Goal: Task Accomplishment & Management: Manage account settings

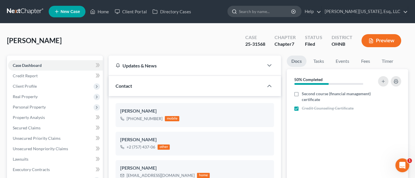
scroll to position [6, 0]
click at [277, 8] on input "search" at bounding box center [265, 11] width 53 height 11
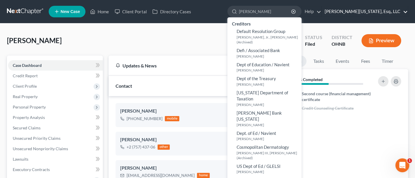
type input "[PERSON_NAME]"
click at [370, 7] on link "[PERSON_NAME][US_STATE], Esq., LLC" at bounding box center [365, 11] width 86 height 10
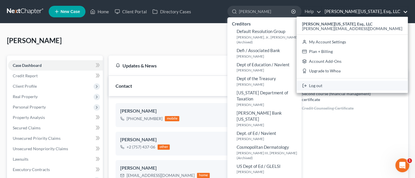
click at [364, 89] on link "Log out" at bounding box center [352, 86] width 111 height 10
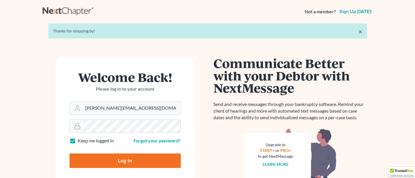
click at [140, 115] on form "Welcome Back! Please log in to your account Email Address Jann@jwashingtonlaw.c…" at bounding box center [125, 122] width 139 height 130
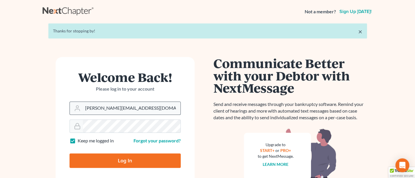
click at [141, 110] on input "Jann@jwashingtonlaw.com" at bounding box center [132, 108] width 98 height 13
type input "Jann@cozmyklaw.com"
click at [128, 160] on input "Log In" at bounding box center [125, 161] width 111 height 14
type input "Thinking..."
